Goal: Find specific page/section: Find specific page/section

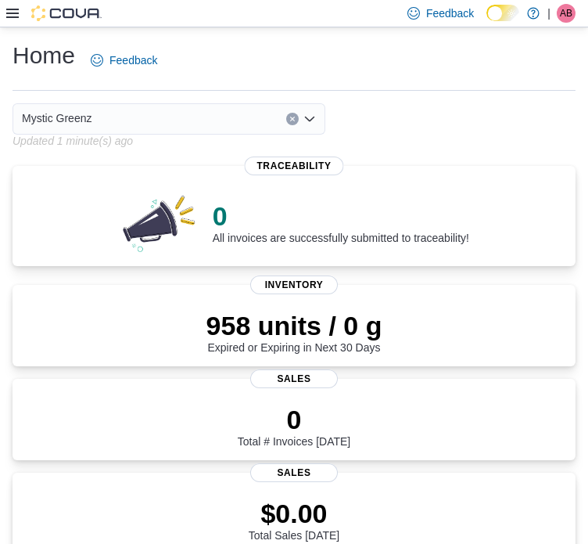
click at [11, 9] on icon at bounding box center [12, 13] width 13 height 9
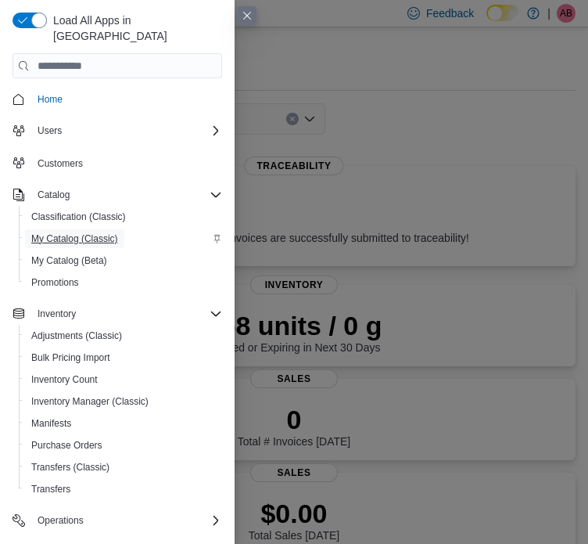
click at [78, 232] on span "My Catalog (Classic)" at bounding box center [74, 238] width 87 height 13
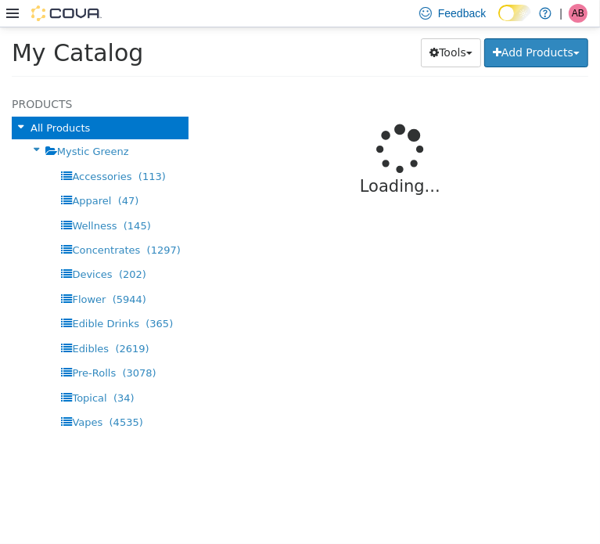
select select "**********"
